Goal: Transaction & Acquisition: Book appointment/travel/reservation

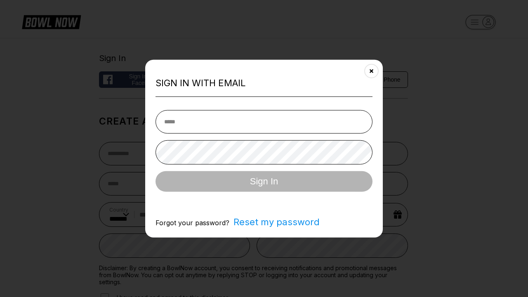
select select "**"
type input "**********"
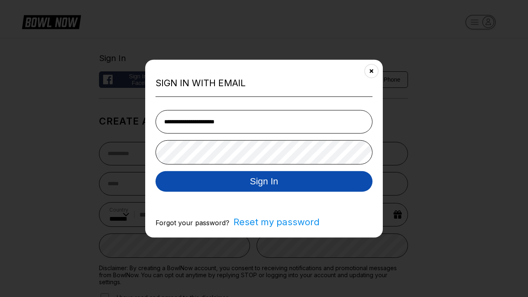
click at [264, 182] on button "Sign In" at bounding box center [263, 181] width 217 height 21
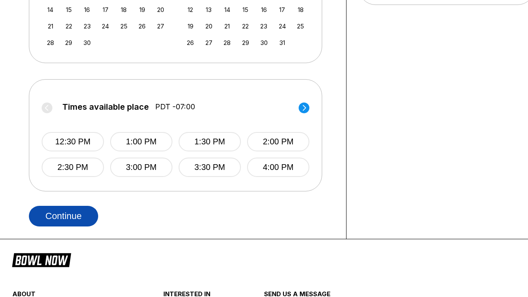
click at [63, 216] on button "Continue" at bounding box center [63, 216] width 69 height 21
